Goal: Find specific page/section: Find specific page/section

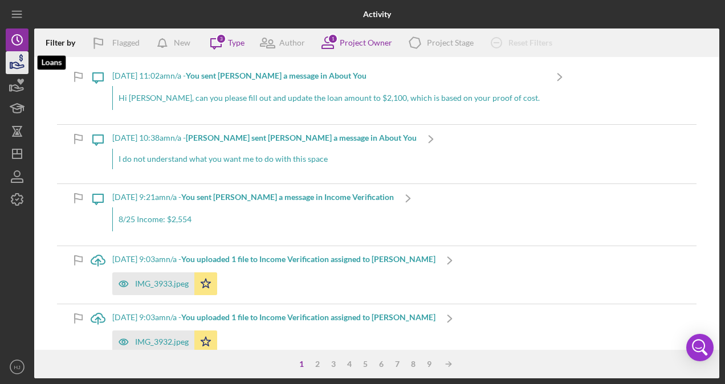
drag, startPoint x: 0, startPoint y: 0, endPoint x: 21, endPoint y: 72, distance: 74.8
click at [21, 72] on icon "button" at bounding box center [17, 62] width 28 height 28
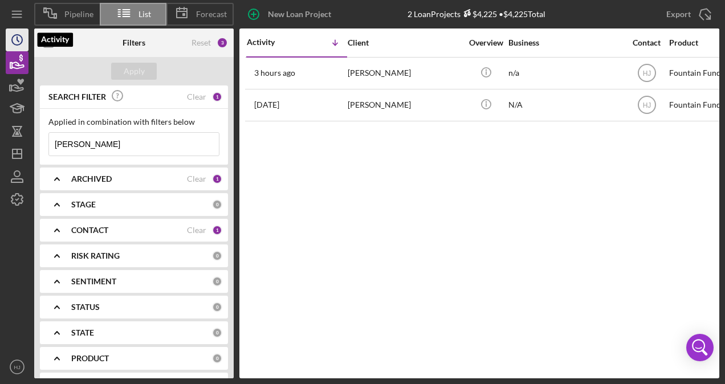
click at [20, 46] on icon "Icon/History" at bounding box center [17, 40] width 28 height 28
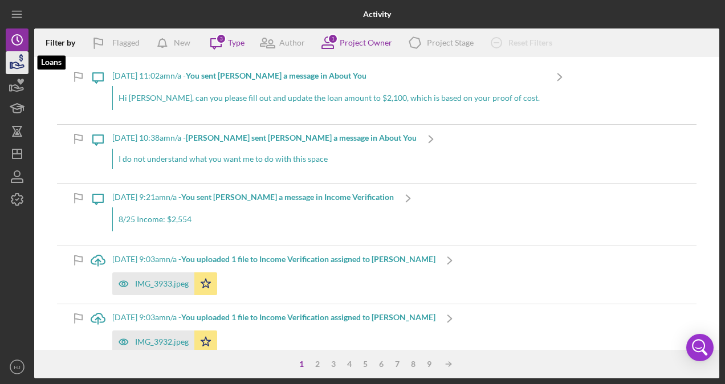
click at [22, 63] on icon "button" at bounding box center [17, 62] width 28 height 28
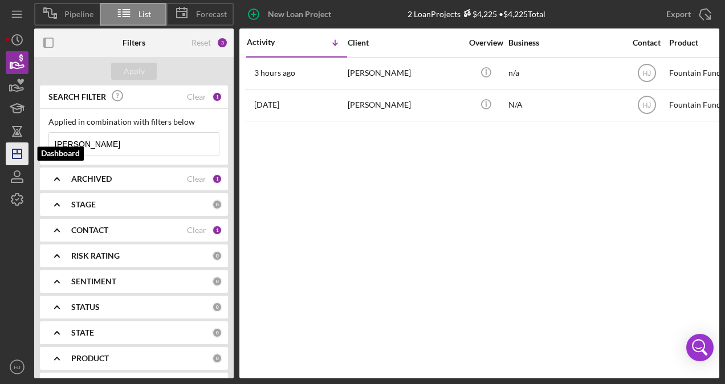
click at [14, 142] on icon "Icon/Dashboard" at bounding box center [17, 154] width 28 height 28
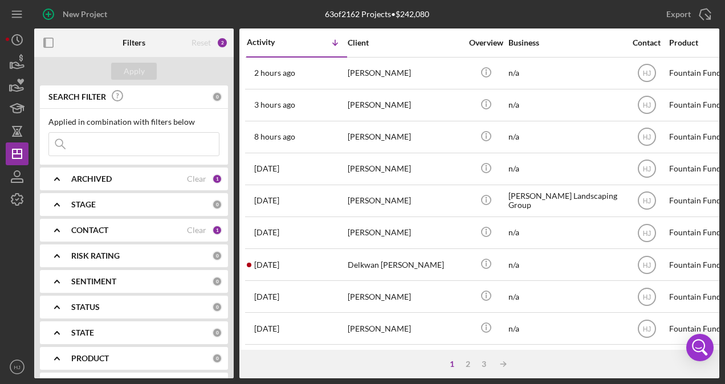
click at [112, 142] on input at bounding box center [134, 144] width 170 height 23
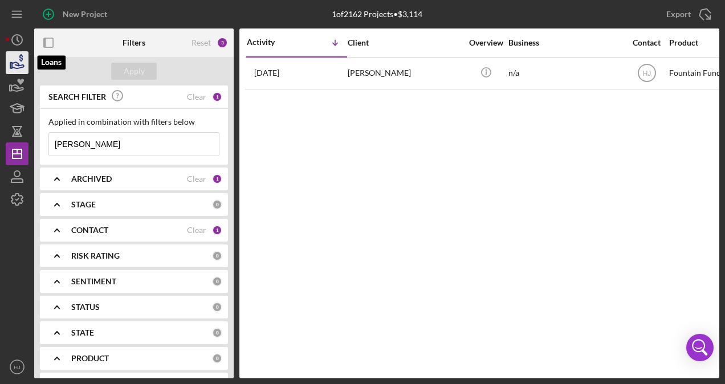
type input "[PERSON_NAME]"
click at [17, 59] on icon "button" at bounding box center [17, 62] width 28 height 28
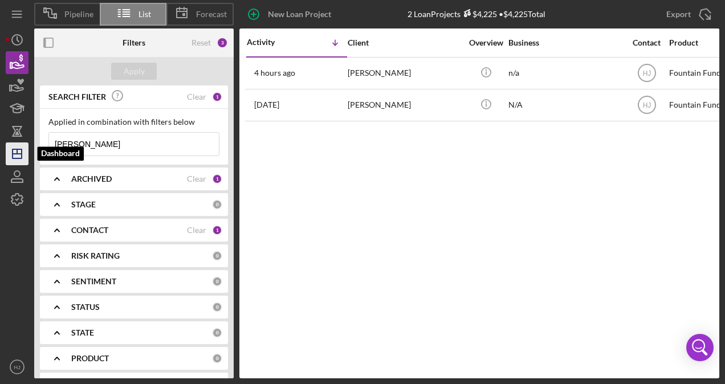
click at [18, 147] on icon "Icon/Dashboard" at bounding box center [17, 154] width 28 height 28
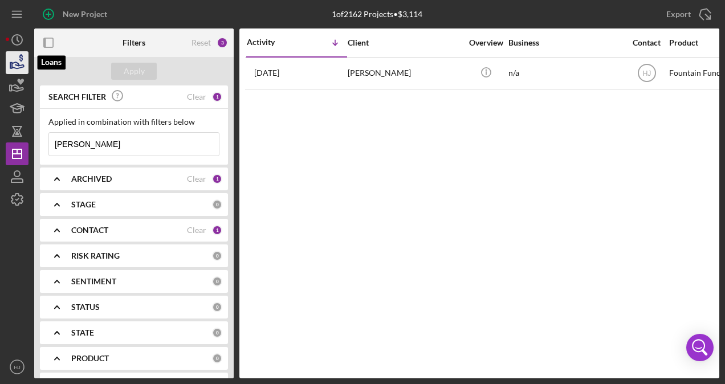
click at [18, 65] on icon "button" at bounding box center [18, 65] width 12 height 6
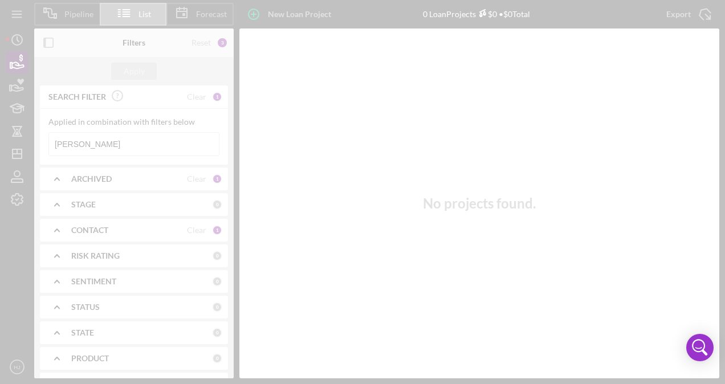
click at [18, 65] on div at bounding box center [362, 192] width 725 height 384
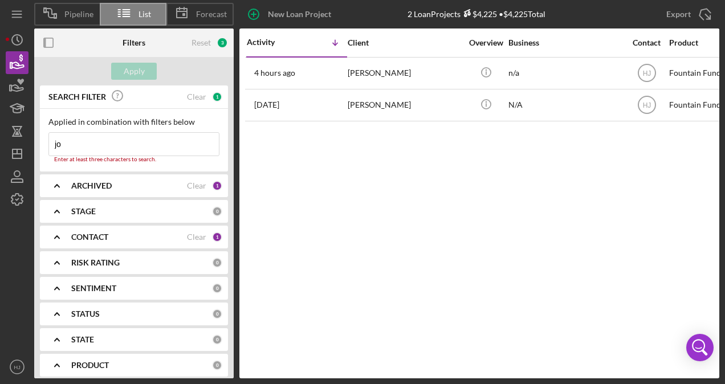
type input "j"
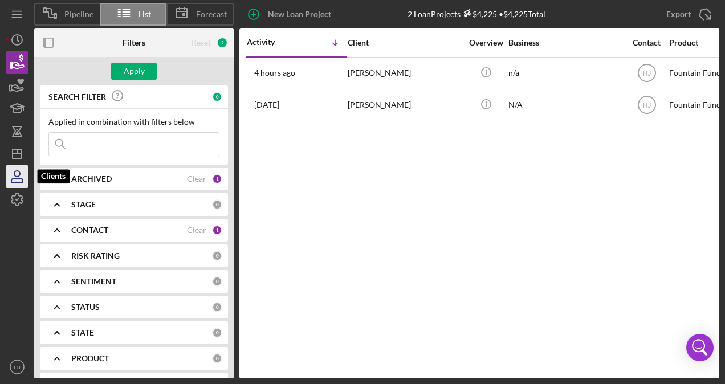
click at [18, 175] on icon "button" at bounding box center [17, 176] width 28 height 28
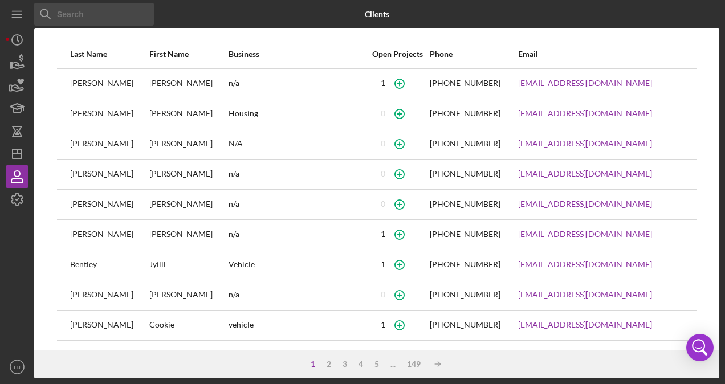
click at [128, 18] on input at bounding box center [94, 14] width 120 height 23
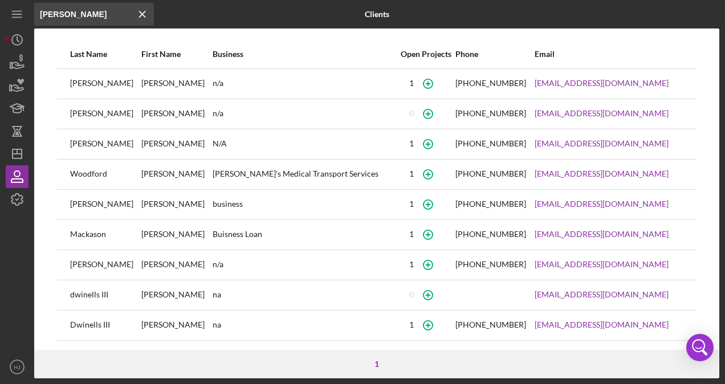
type input "[PERSON_NAME]"
click at [141, 119] on div "[PERSON_NAME]" at bounding box center [176, 114] width 70 height 28
click at [141, 116] on div "[PERSON_NAME]" at bounding box center [176, 114] width 70 height 28
click at [95, 116] on div "[PERSON_NAME]" at bounding box center [105, 114] width 70 height 28
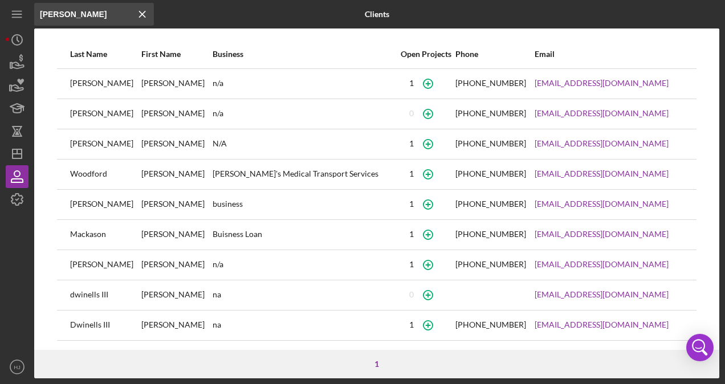
click at [79, 117] on div "[PERSON_NAME]" at bounding box center [105, 114] width 70 height 28
click at [79, 116] on div "[PERSON_NAME]" at bounding box center [105, 114] width 70 height 28
click at [75, 117] on div "[PERSON_NAME]" at bounding box center [105, 114] width 70 height 28
click at [74, 117] on div "[PERSON_NAME]" at bounding box center [105, 114] width 70 height 28
drag, startPoint x: 74, startPoint y: 117, endPoint x: 143, endPoint y: 109, distance: 69.3
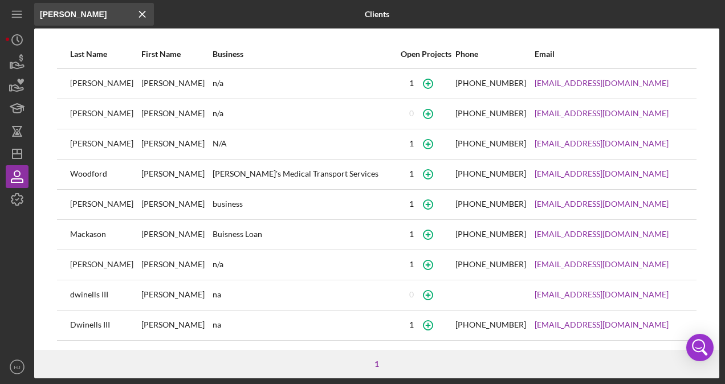
click at [143, 109] on div "[PERSON_NAME]" at bounding box center [176, 114] width 70 height 28
drag, startPoint x: 142, startPoint y: 111, endPoint x: 73, endPoint y: 116, distance: 69.7
click at [73, 116] on tr "[PERSON_NAME] n/a [PHONE_NUMBER] [EMAIL_ADDRESS][DOMAIN_NAME]" at bounding box center [376, 114] width 639 height 30
click at [16, 63] on icon "button" at bounding box center [18, 65] width 12 height 6
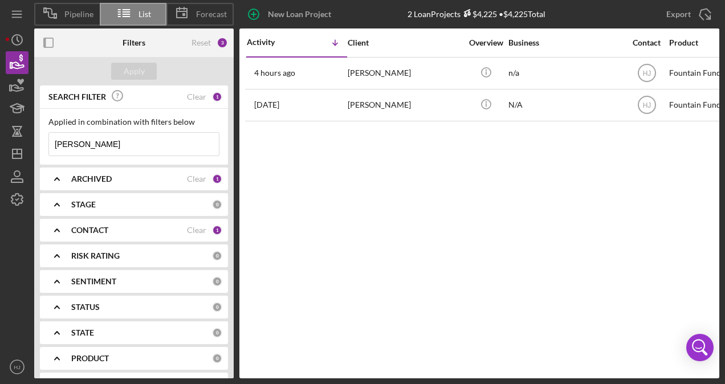
click at [82, 66] on div "Apply" at bounding box center [133, 71] width 199 height 28
drag, startPoint x: 108, startPoint y: 141, endPoint x: 5, endPoint y: 152, distance: 104.2
click at [5, 152] on div "Pipeline List Forecast New Loan Project 2 Loan Projects $4,225 • $4,225 Total […" at bounding box center [362, 192] width 725 height 384
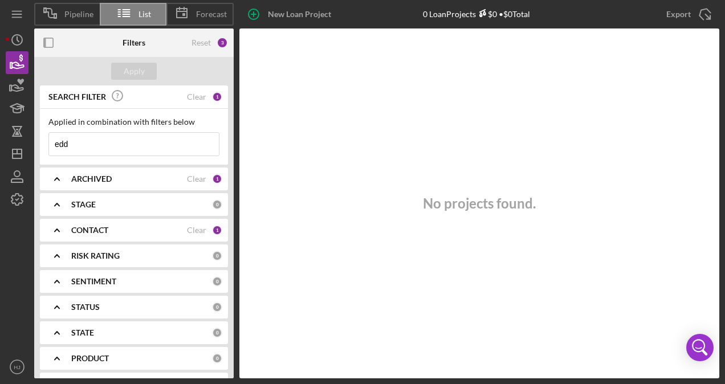
click at [123, 131] on div "Applied in combination with filters below edd Icon/Menu Close" at bounding box center [133, 136] width 171 height 39
click at [114, 140] on input "edd" at bounding box center [134, 144] width 170 height 23
type input "[PERSON_NAME]"
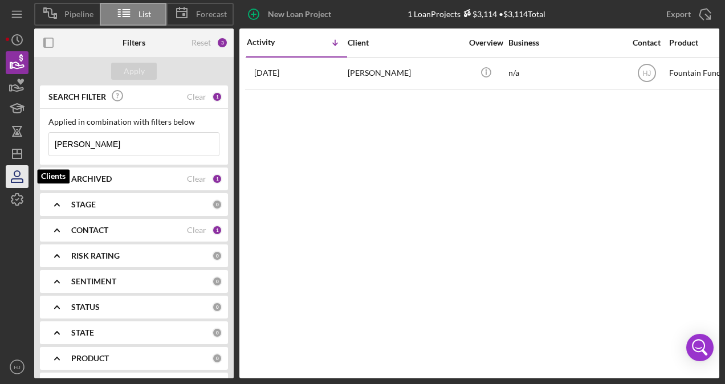
click at [21, 171] on icon "button" at bounding box center [17, 176] width 28 height 28
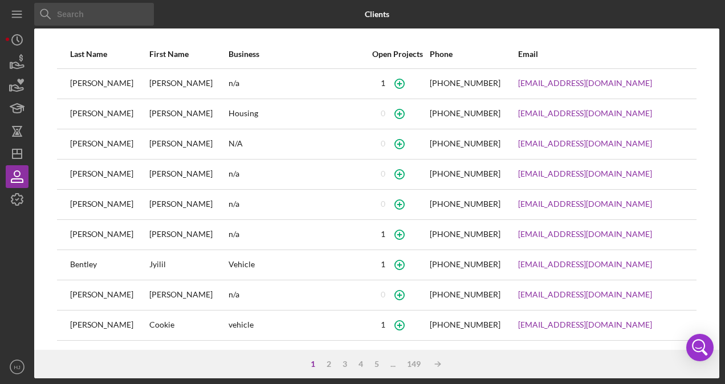
click at [91, 10] on input at bounding box center [94, 14] width 120 height 23
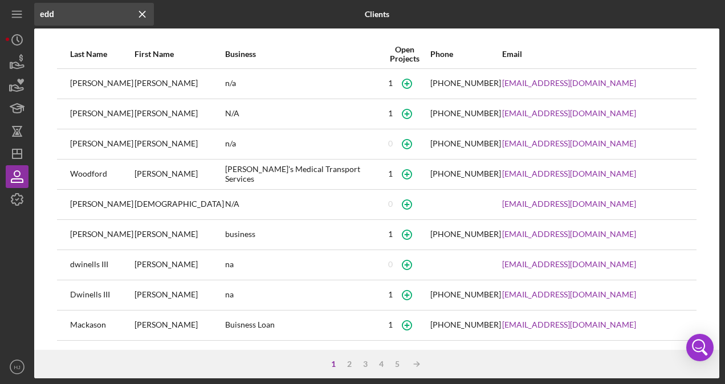
type input "edd"
click at [108, 141] on div "[PERSON_NAME]" at bounding box center [101, 144] width 63 height 28
click at [124, 144] on div "[PERSON_NAME]" at bounding box center [101, 144] width 63 height 28
